Goal: Navigation & Orientation: Understand site structure

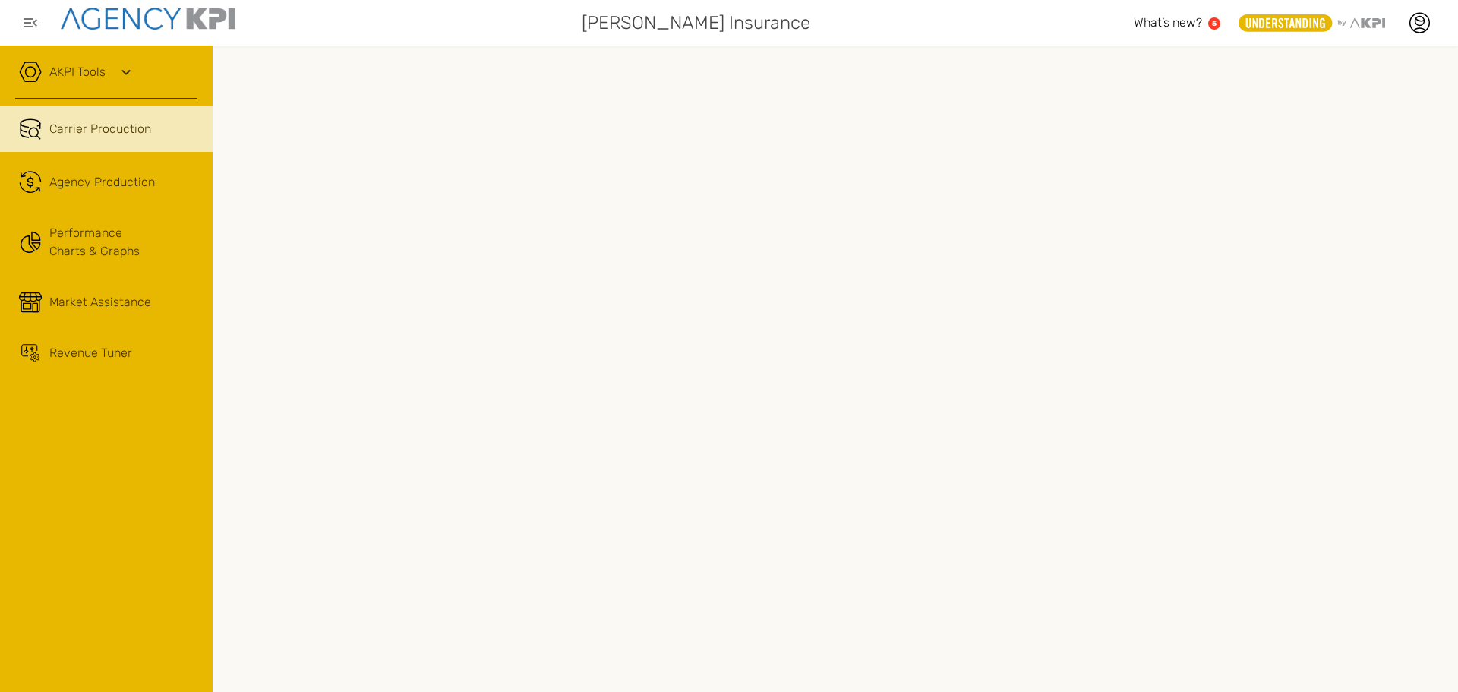
click at [93, 121] on span "Carrier Production" at bounding box center [100, 129] width 102 height 18
click at [140, 182] on span "Agency Production" at bounding box center [102, 182] width 106 height 18
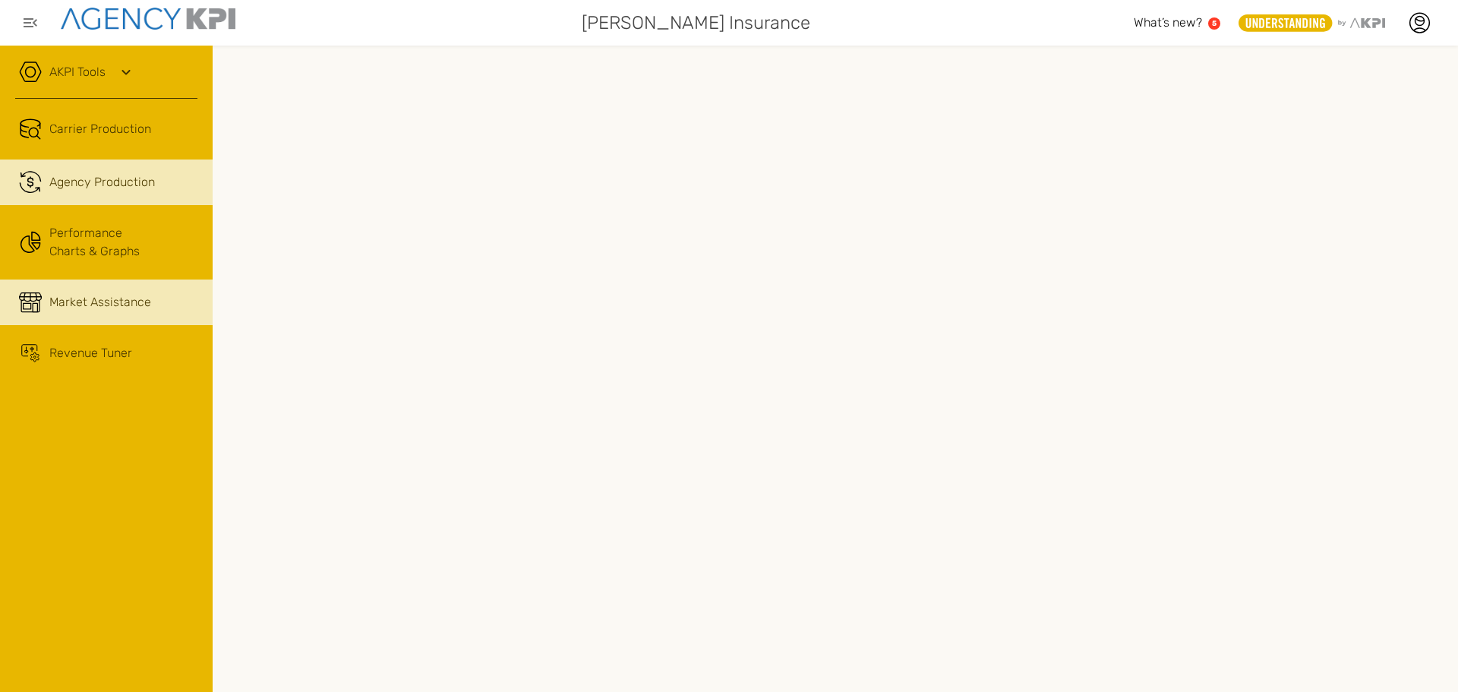
click at [83, 314] on link "Market Assistance" at bounding box center [106, 302] width 213 height 46
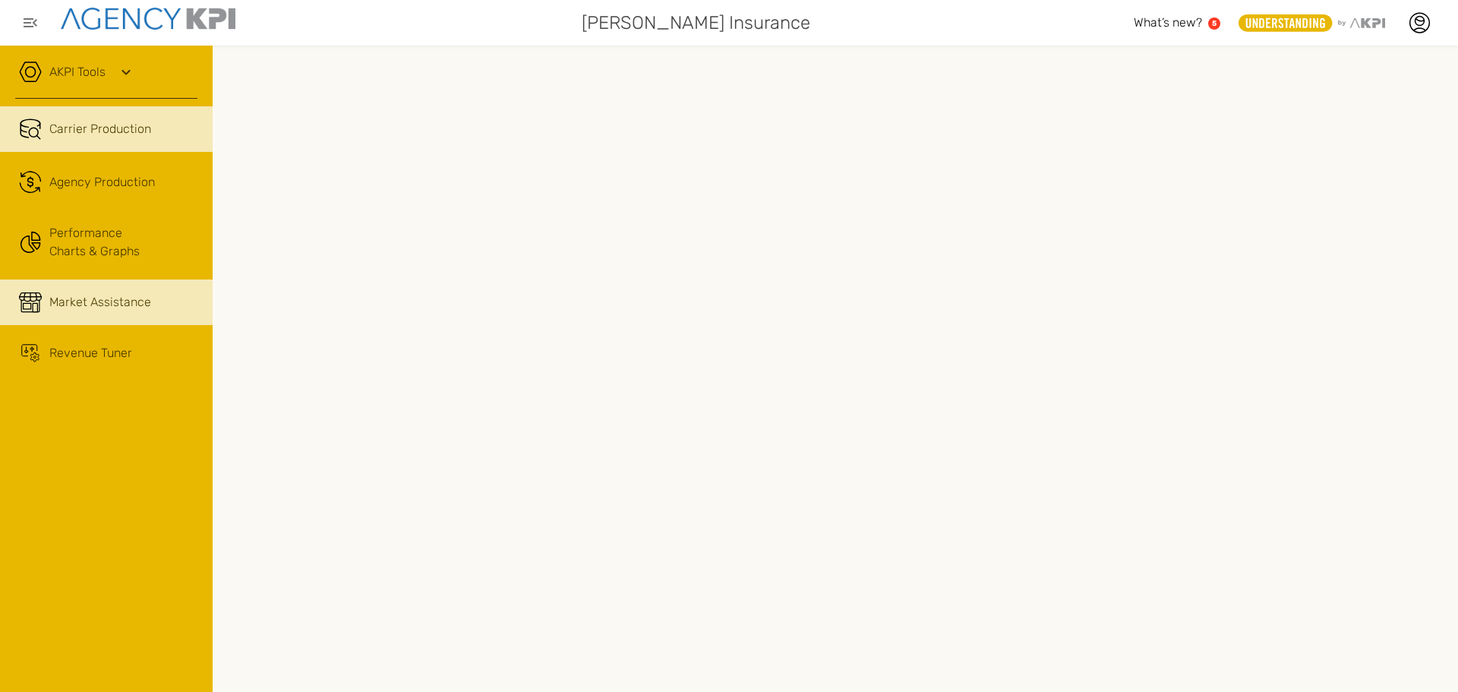
click at [151, 143] on link "Carrier Production" at bounding box center [106, 129] width 213 height 46
